Goal: Transaction & Acquisition: Purchase product/service

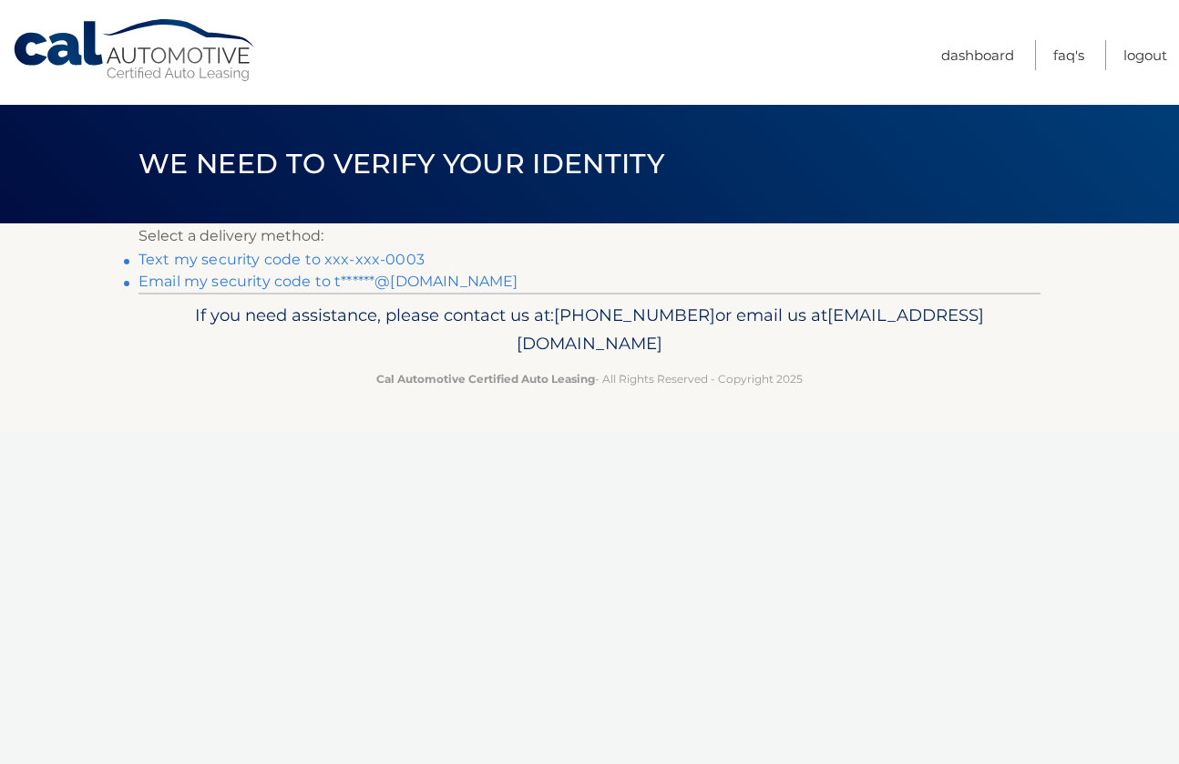
click at [344, 260] on link "Text my security code to xxx-xxx-0003" at bounding box center [282, 259] width 286 height 17
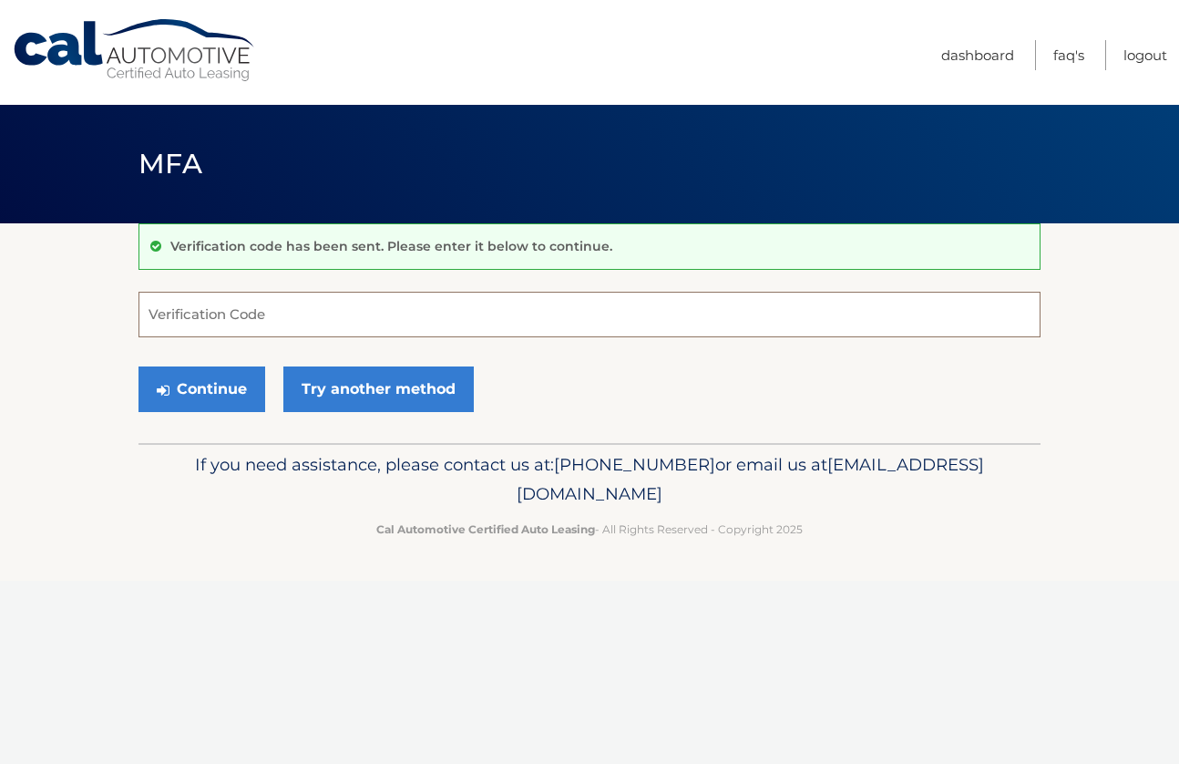
click at [303, 314] on input "Verification Code" at bounding box center [590, 315] width 902 height 46
click at [277, 324] on input "Verification Code" at bounding box center [590, 315] width 902 height 46
type input "000672"
click at [180, 395] on button "Continue" at bounding box center [202, 389] width 127 height 46
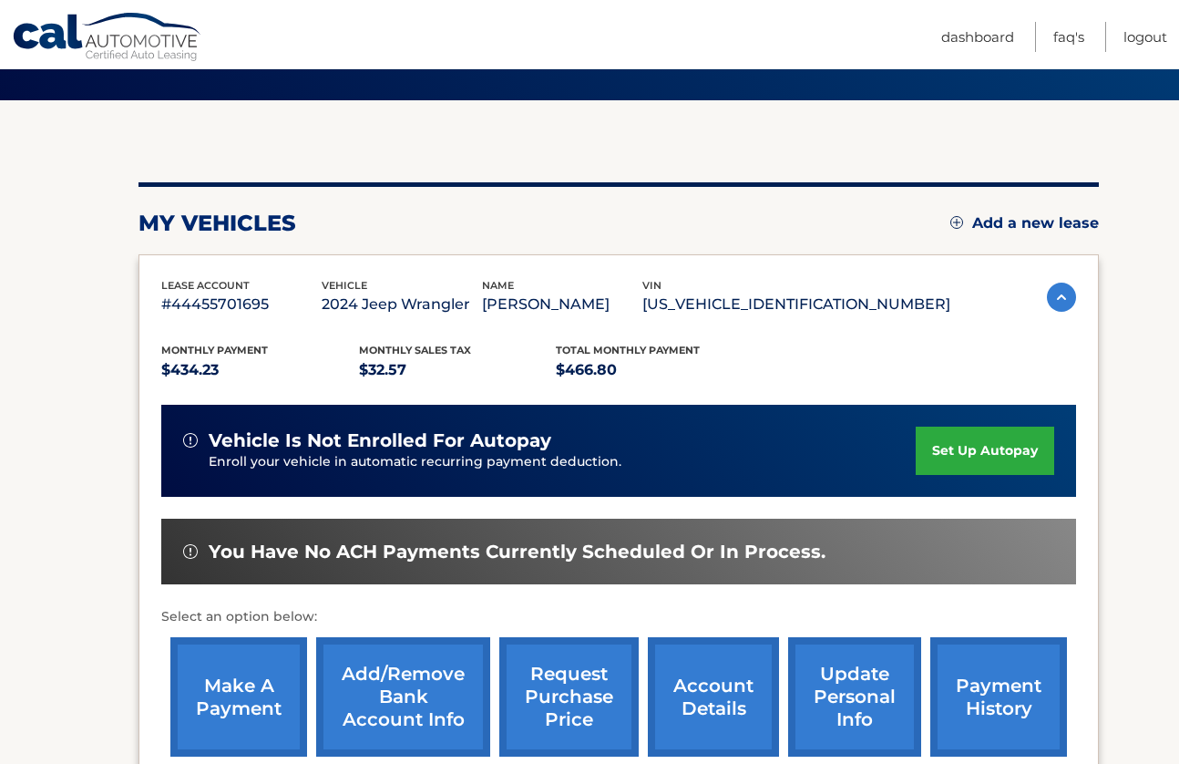
scroll to position [121, 0]
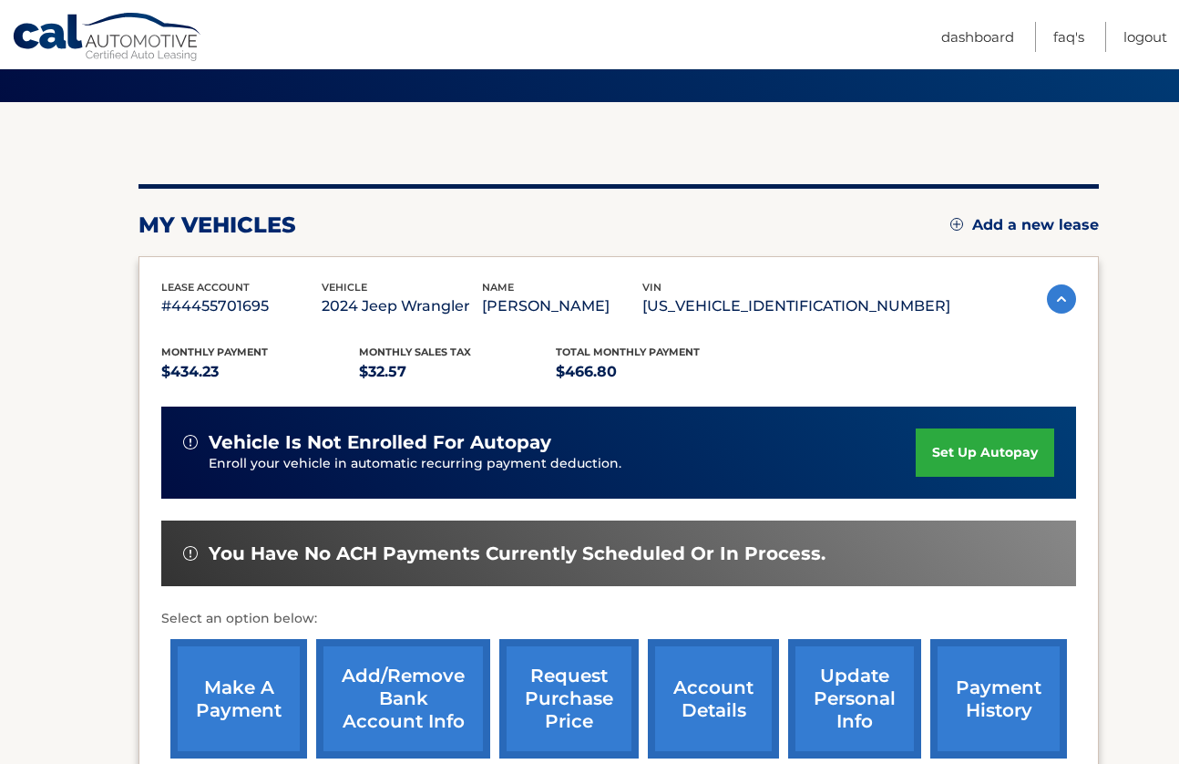
click at [193, 702] on link "make a payment" at bounding box center [238, 698] width 137 height 119
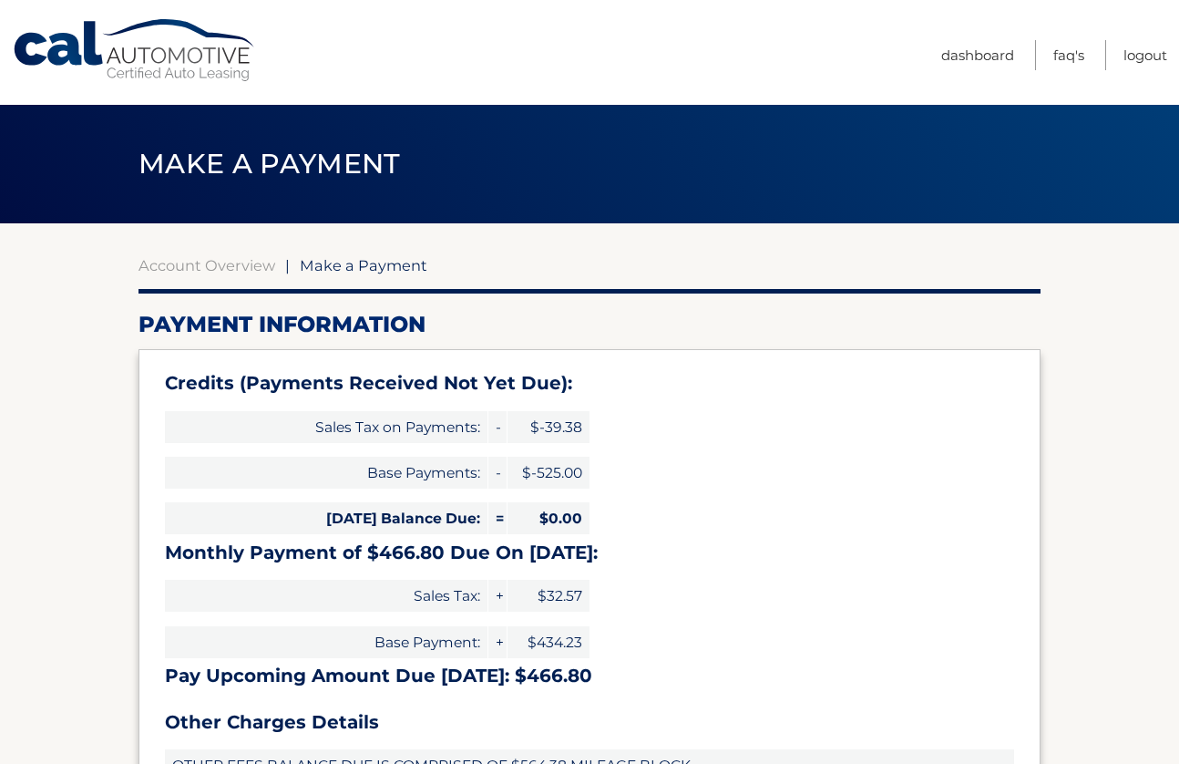
select select "M2QxODI4YTctMDJhNy00YTRlLThkZDEtNmU0NzY4MDUyY2Qz"
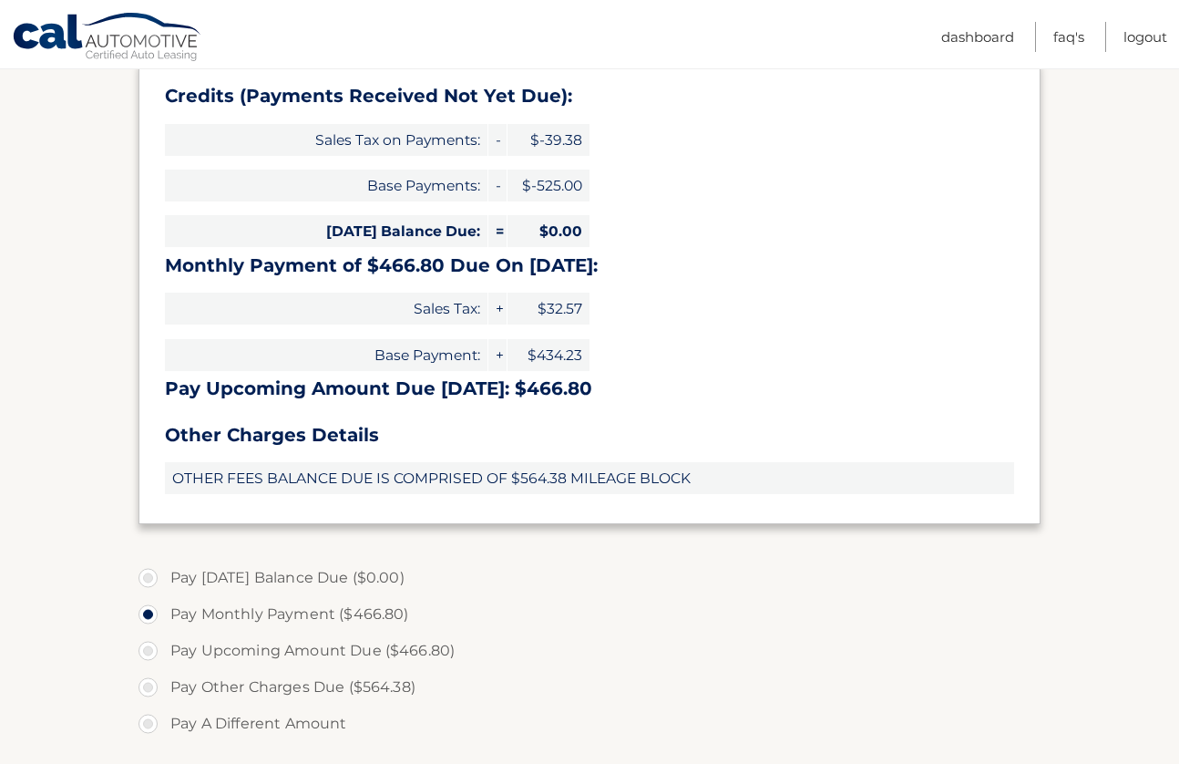
scroll to position [300, 0]
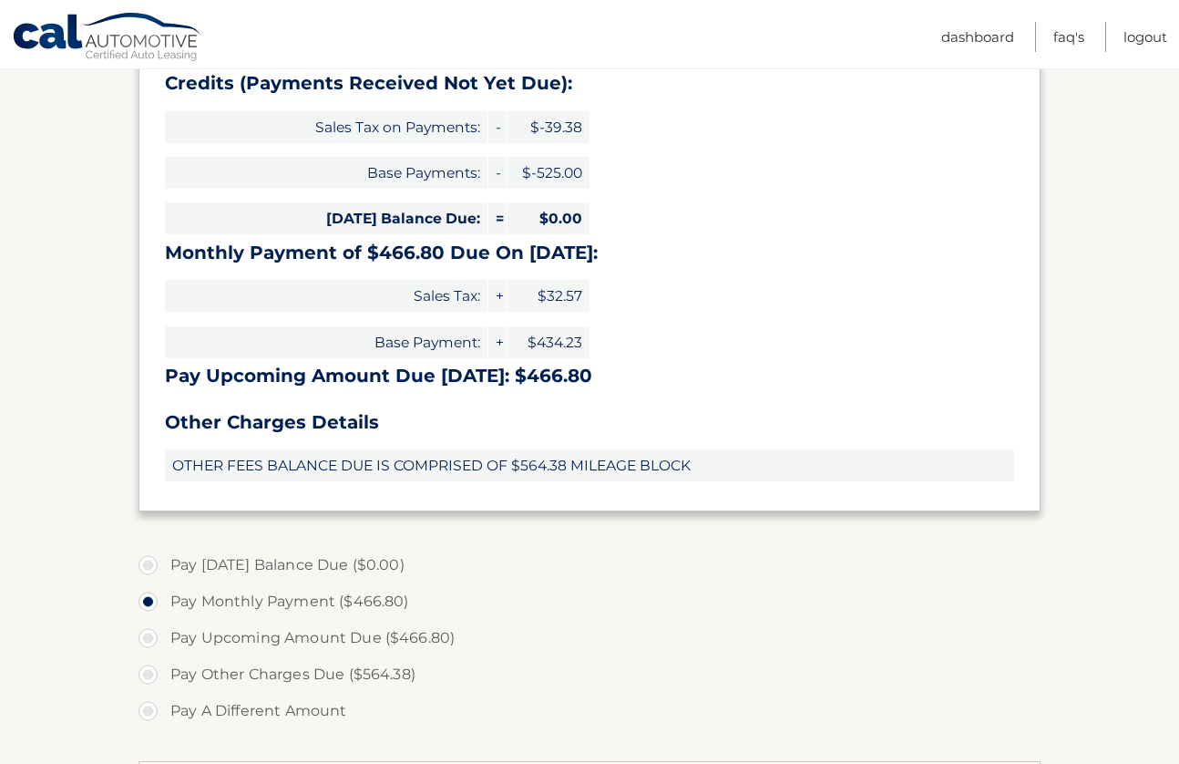
click at [147, 668] on label "Pay Other Charges Due ($564.38)" at bounding box center [590, 674] width 902 height 36
click at [147, 668] on input "Pay Other Charges Due ($564.38)" at bounding box center [155, 670] width 18 height 29
radio input "true"
type input "564.38"
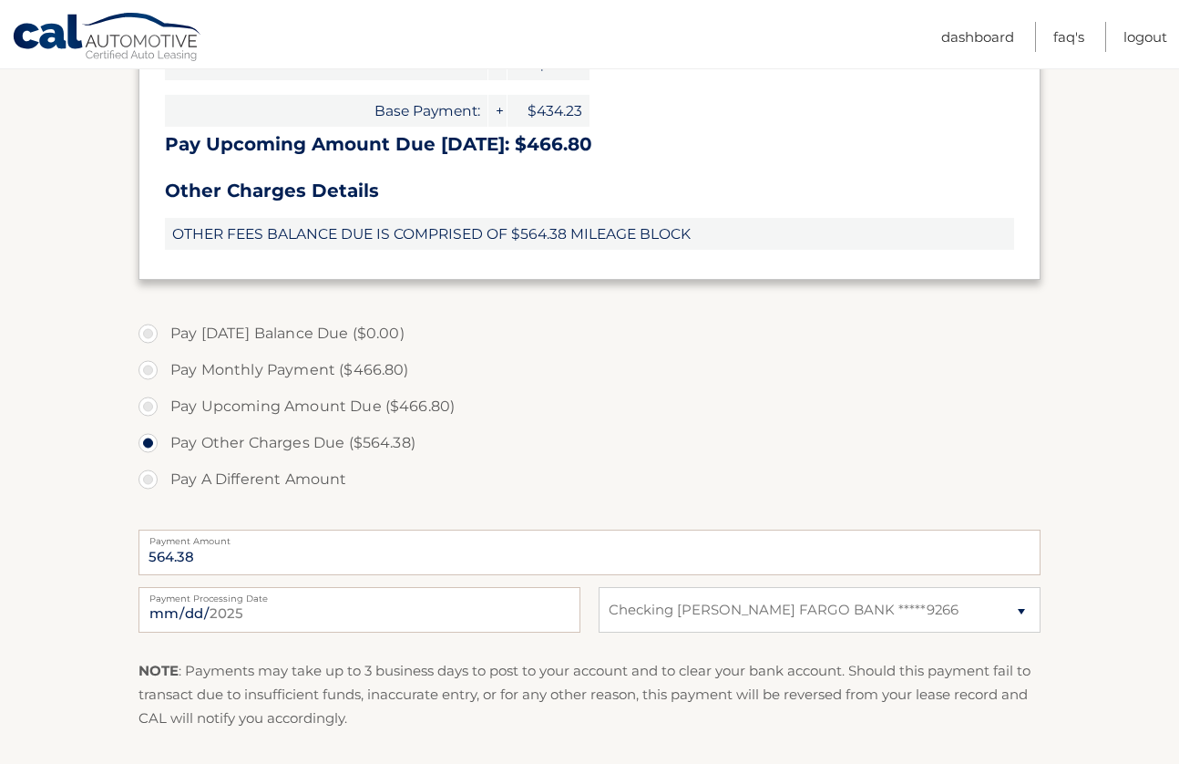
scroll to position [535, 0]
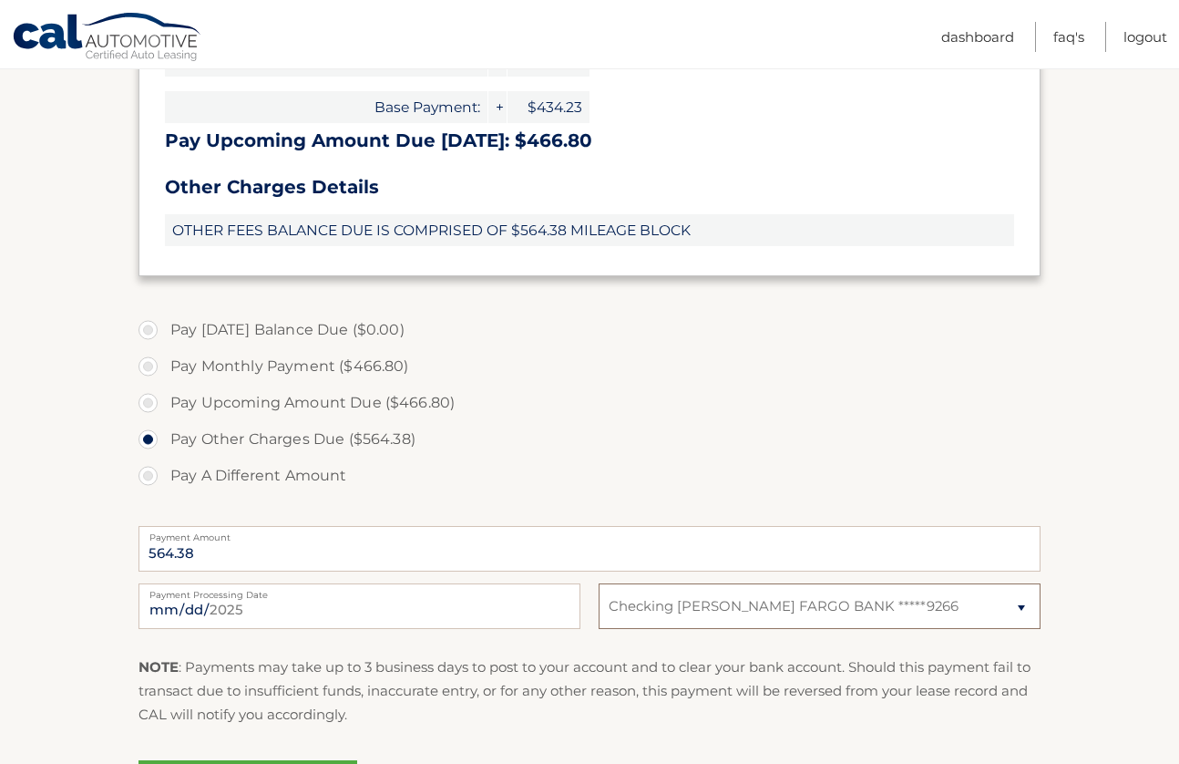
click at [718, 593] on select "Select Bank Account Checking WELLS FARGO BANK *****9266" at bounding box center [820, 606] width 442 height 46
click at [599, 583] on select "Select Bank Account Checking WELLS FARGO BANK *****9266" at bounding box center [820, 606] width 442 height 46
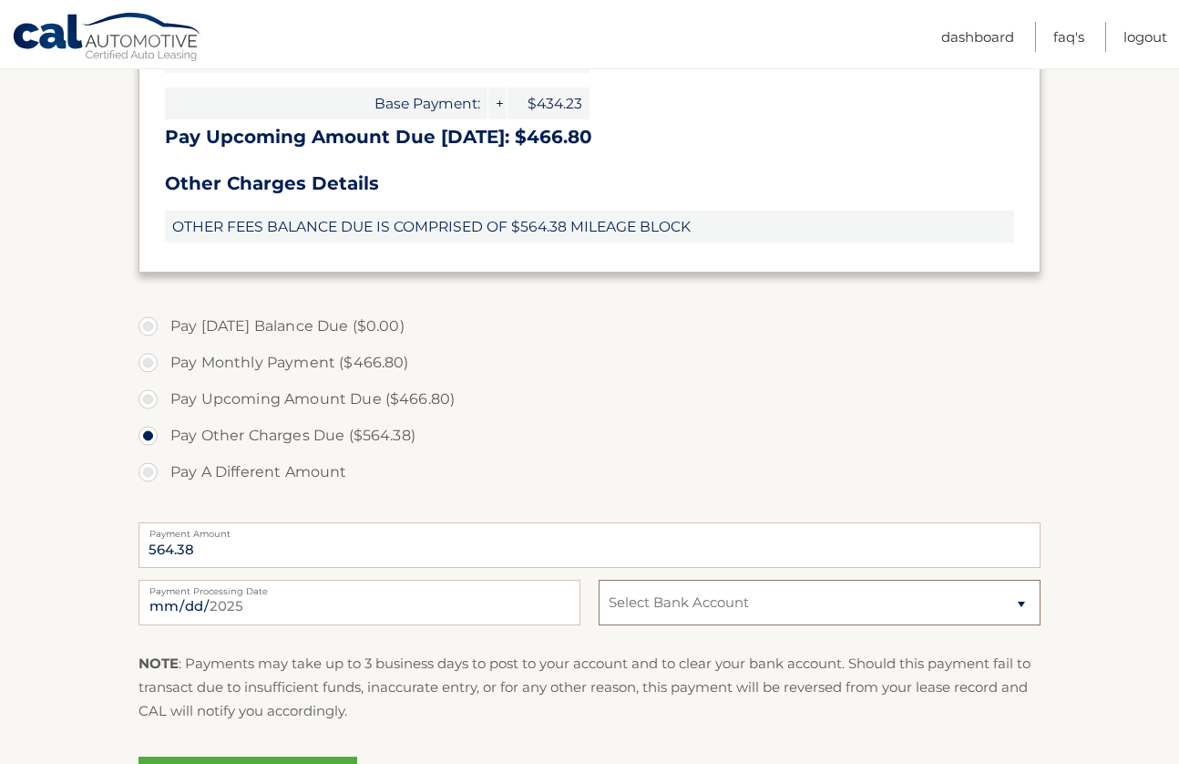
scroll to position [542, 0]
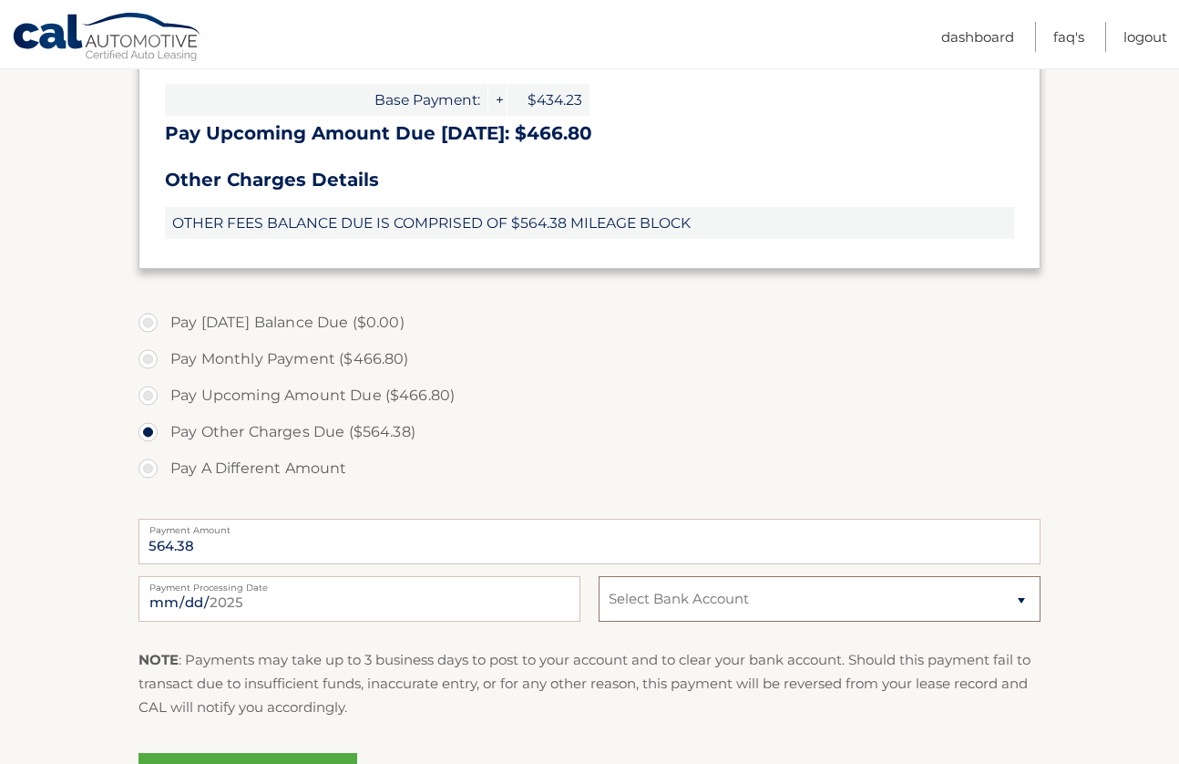
click at [709, 595] on select "Select Bank Account Checking WELLS FARGO BANK *****9266" at bounding box center [820, 599] width 442 height 46
select select "M2QxODI4YTctMDJhNy00YTRlLThkZDEtNmU0NzY4MDUyY2Qz"
click at [599, 576] on select "Select Bank Account Checking WELLS FARGO BANK *****9266" at bounding box center [820, 599] width 442 height 46
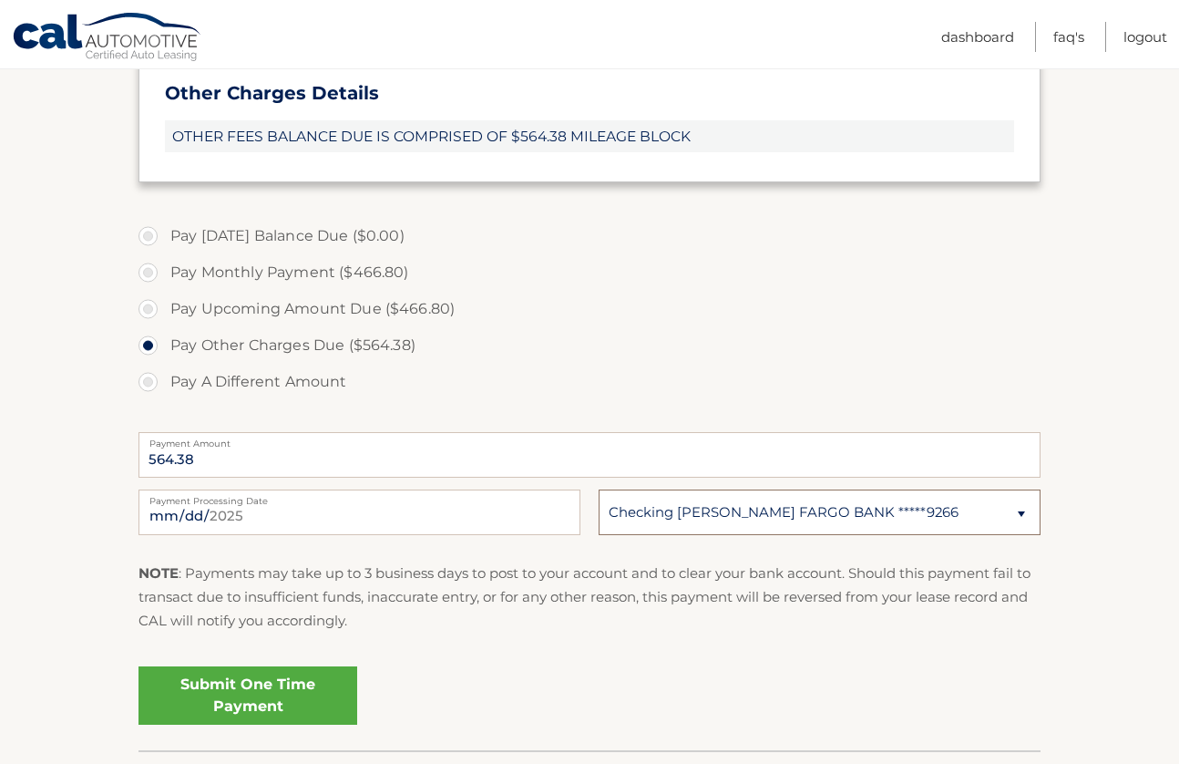
scroll to position [637, 0]
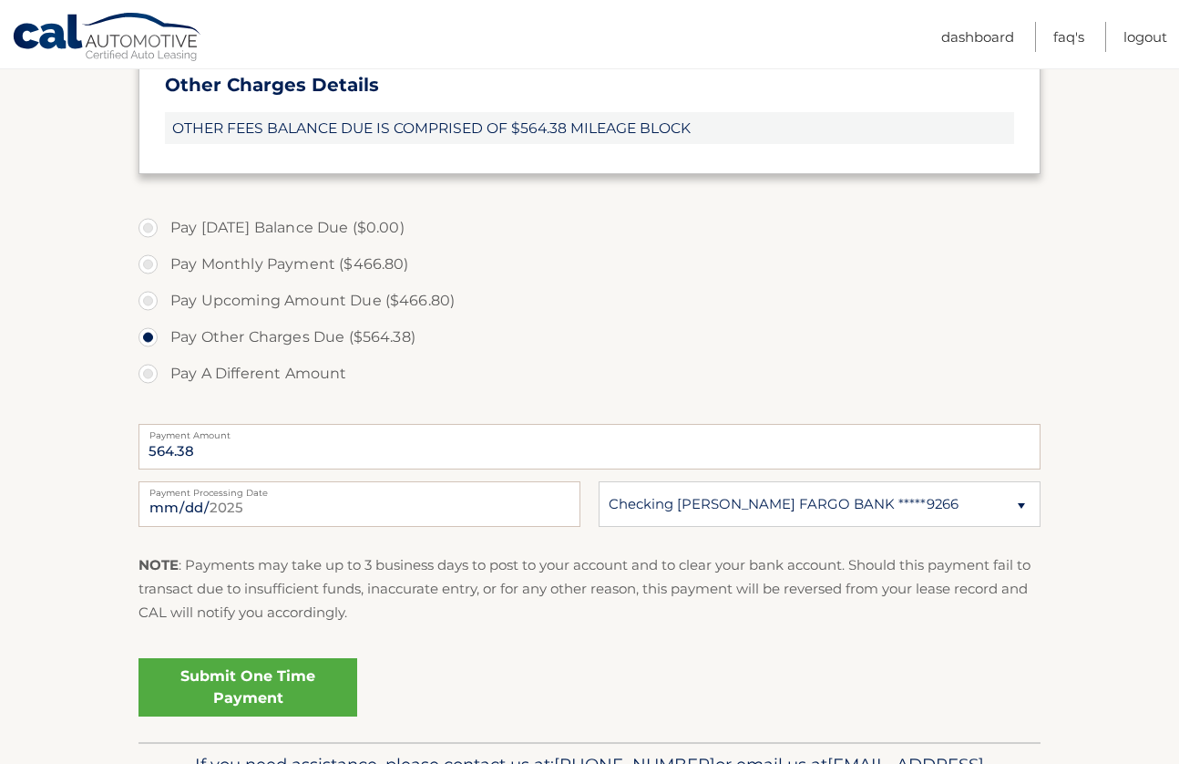
click at [283, 684] on link "Submit One Time Payment" at bounding box center [248, 687] width 219 height 58
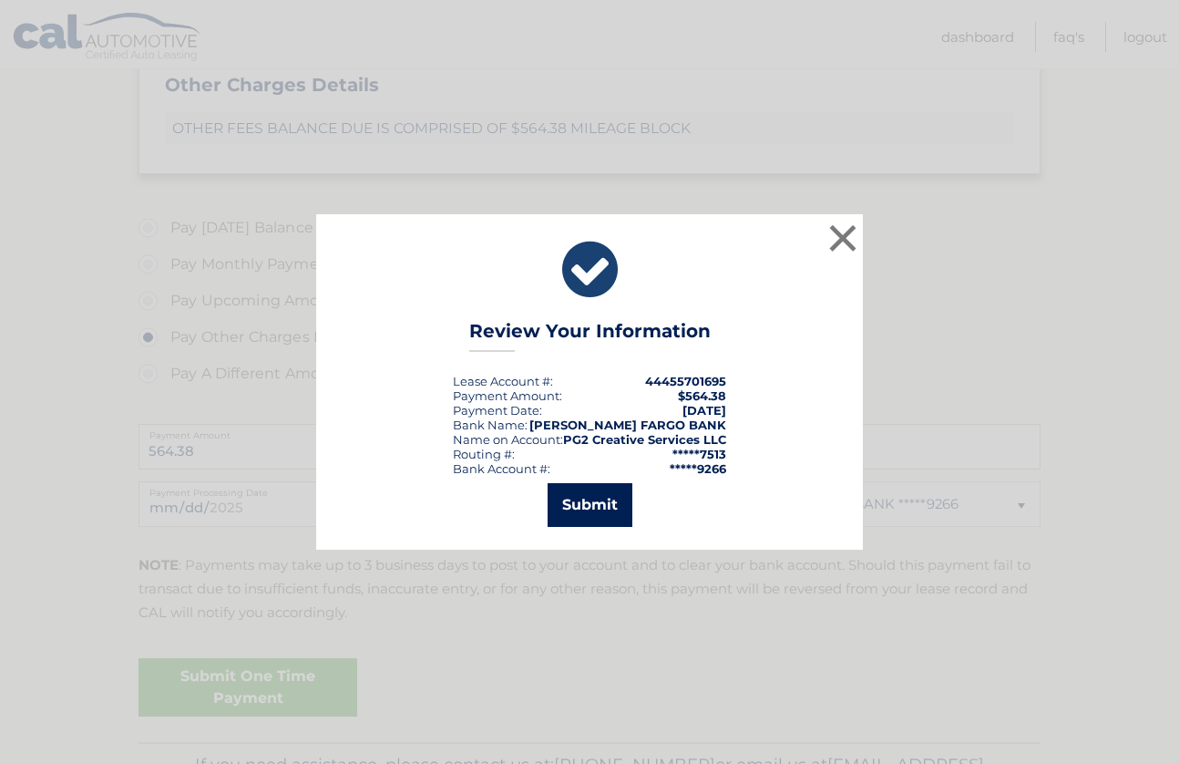
click at [598, 498] on button "Submit" at bounding box center [590, 505] width 85 height 44
